Goal: Check status: Check status

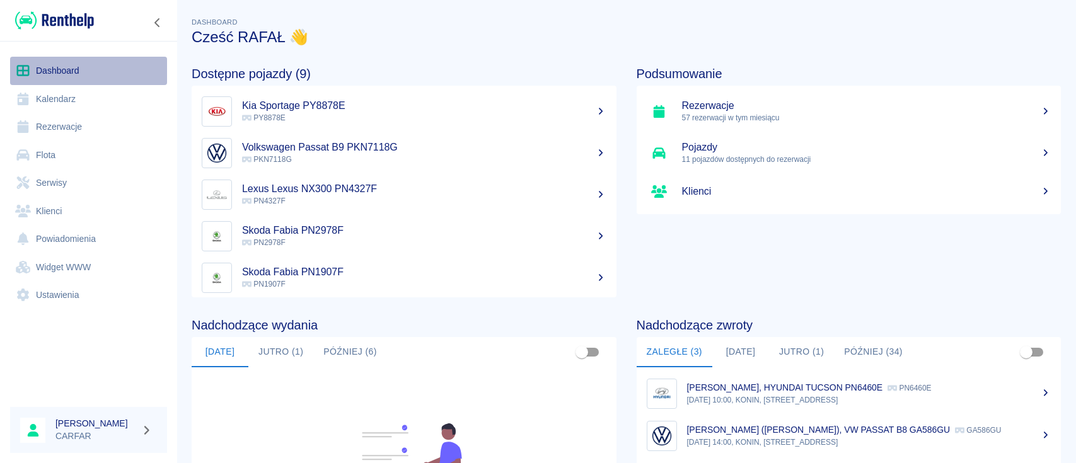
click at [66, 75] on link "Dashboard" at bounding box center [88, 71] width 157 height 28
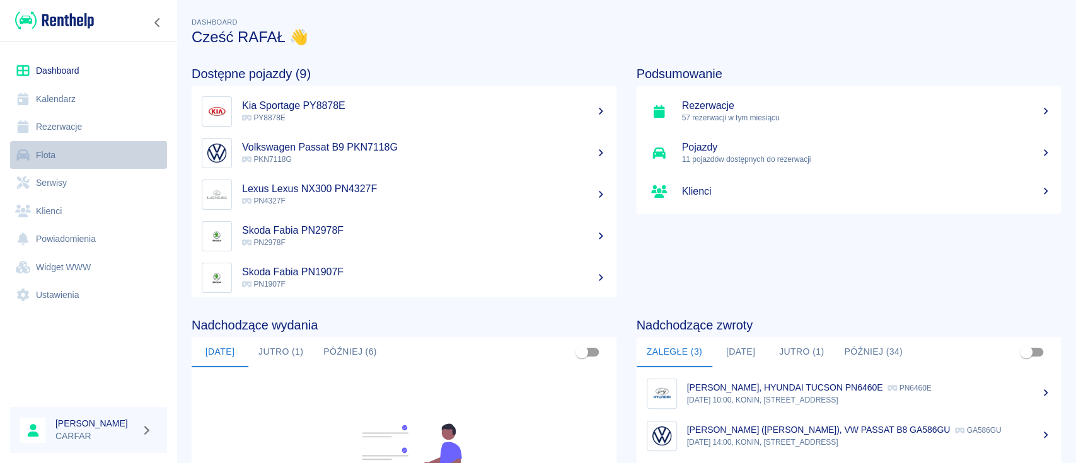
click at [55, 153] on link "Flota" at bounding box center [88, 155] width 157 height 28
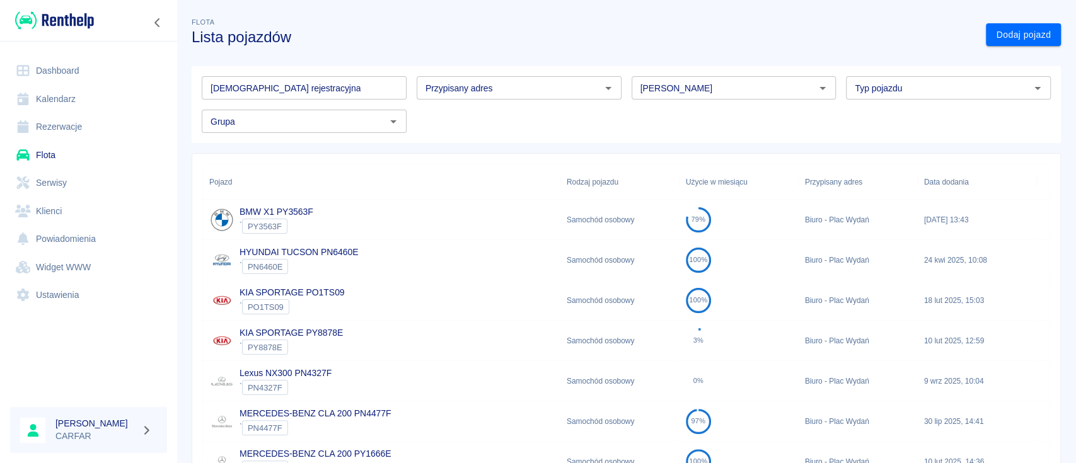
click at [465, 127] on div "Tablica rejestracyjna Tablica rejestracyjna Przypisany adres Przypisany adres M…" at bounding box center [621, 99] width 859 height 67
click at [71, 132] on link "Rezerwacje" at bounding box center [88, 127] width 157 height 28
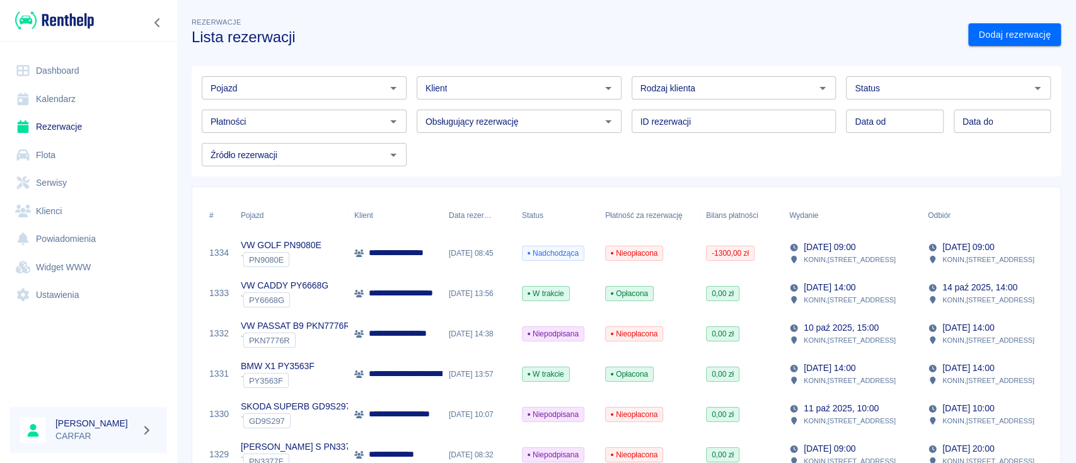
scroll to position [84, 0]
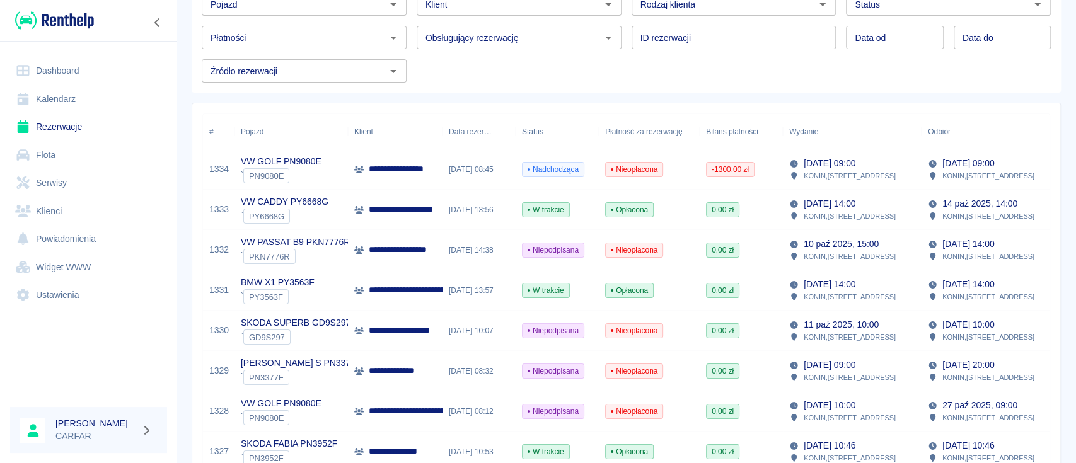
click at [409, 247] on p "**********" at bounding box center [419, 249] width 101 height 13
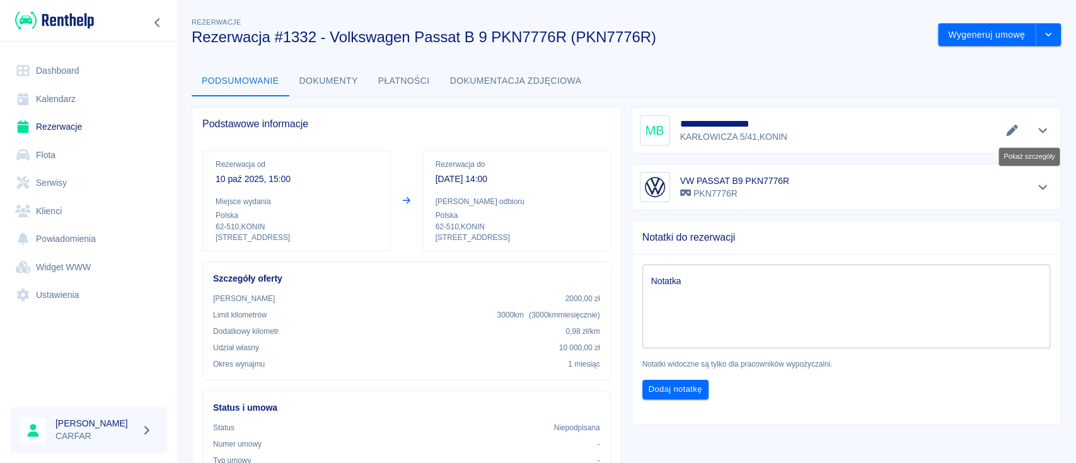
click at [1035, 130] on icon "Pokaż szczegóły" at bounding box center [1042, 130] width 14 height 11
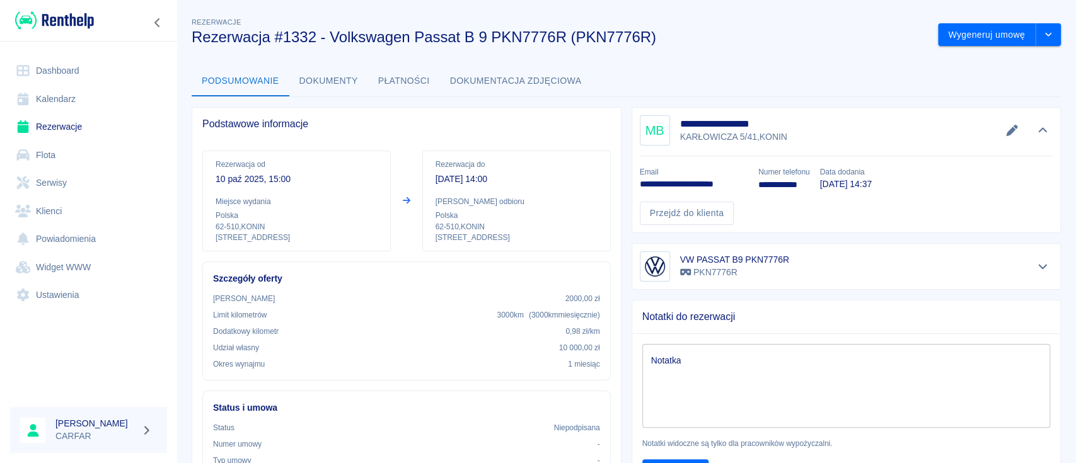
click at [761, 33] on h3 "Rezerwacja #1332 - Volkswagen Passat B 9 PKN7776R (PKN7776R)" at bounding box center [560, 37] width 736 height 18
